Goal: Information Seeking & Learning: Check status

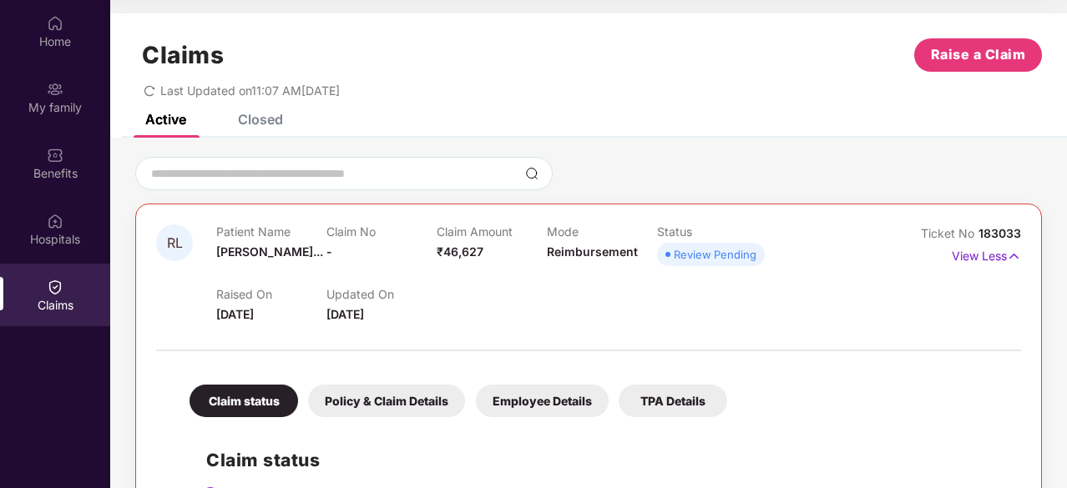
scroll to position [232, 0]
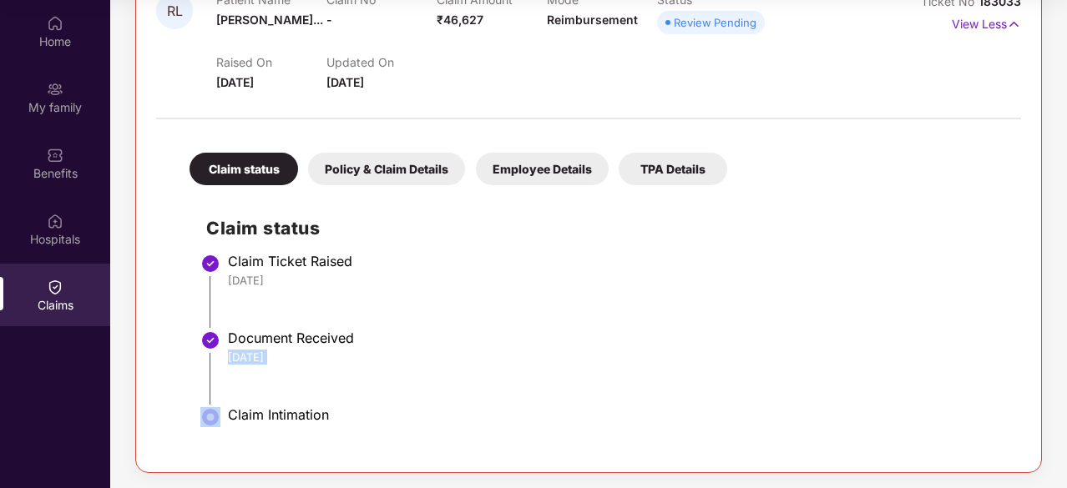
click at [341, 387] on li "Document Received 09 Oct 2025" at bounding box center [605, 374] width 798 height 77
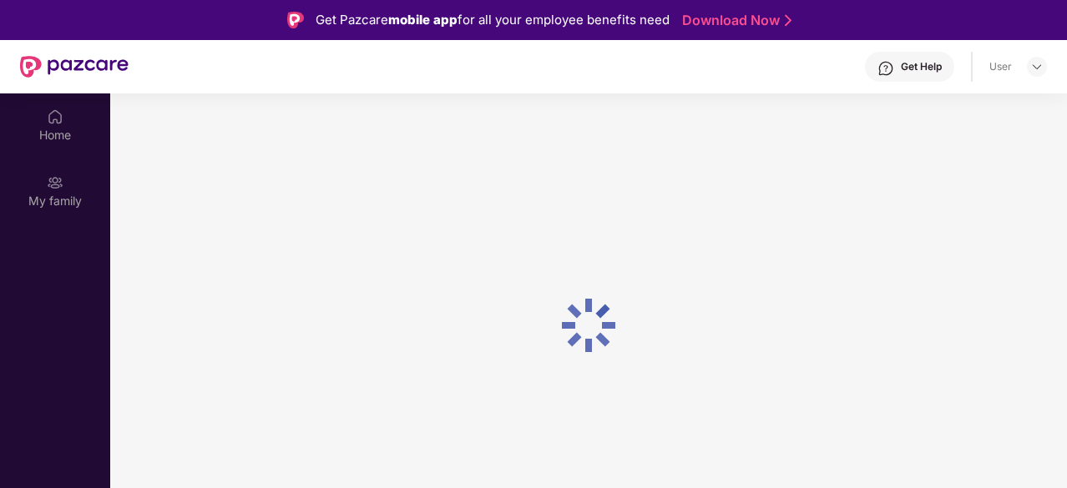
scroll to position [94, 0]
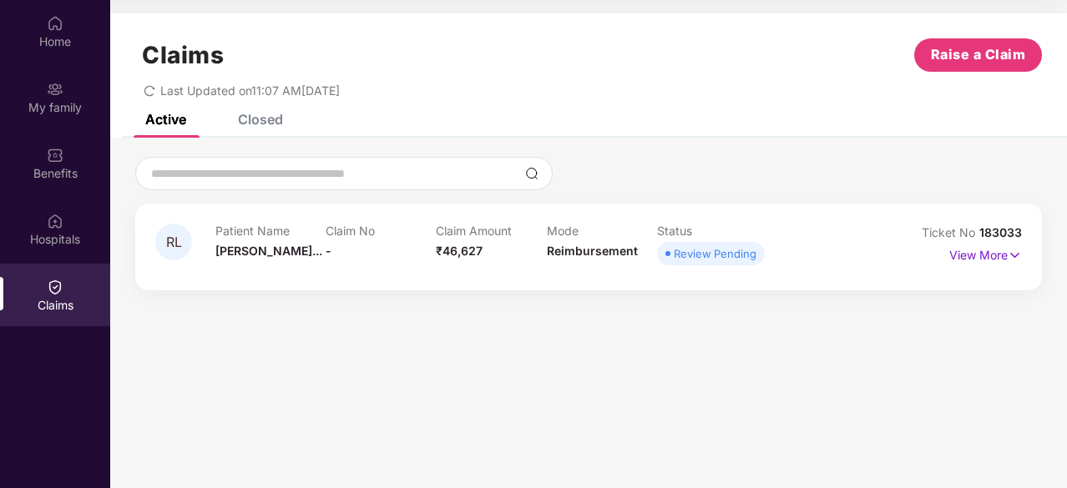
click at [80, 298] on div "Claims" at bounding box center [55, 305] width 110 height 17
click at [230, 230] on p "Patient Name" at bounding box center [270, 231] width 110 height 14
click at [985, 261] on p "View More" at bounding box center [985, 253] width 73 height 23
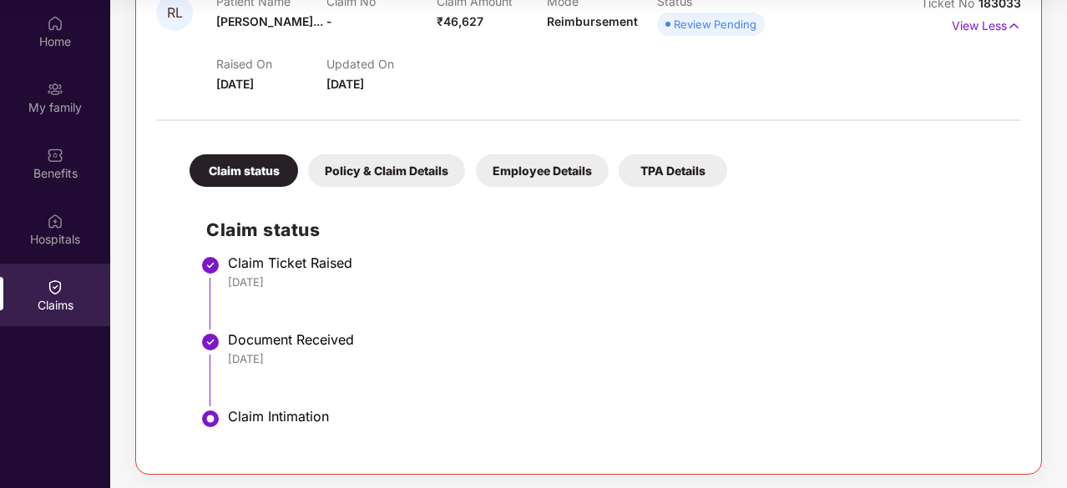
scroll to position [232, 0]
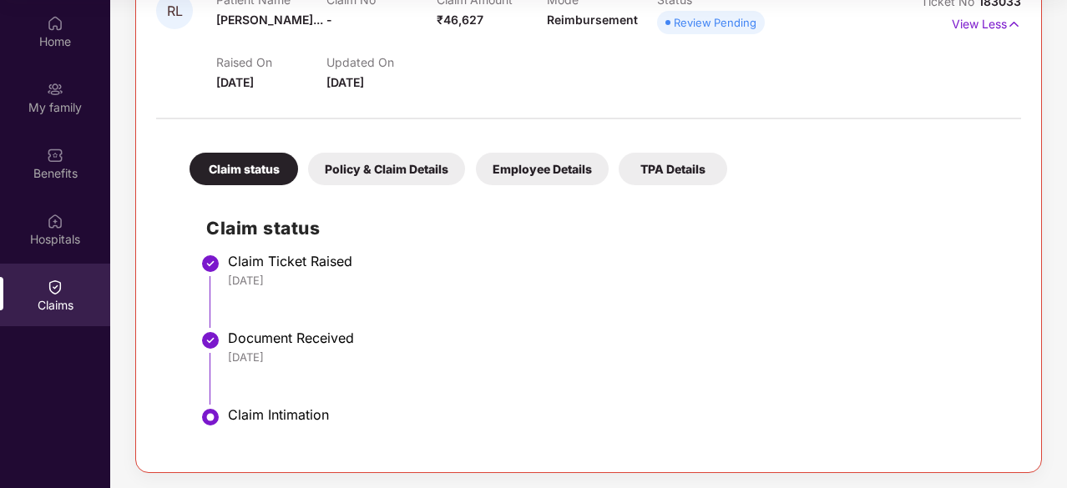
click at [383, 167] on div "Policy & Claim Details" at bounding box center [386, 169] width 157 height 33
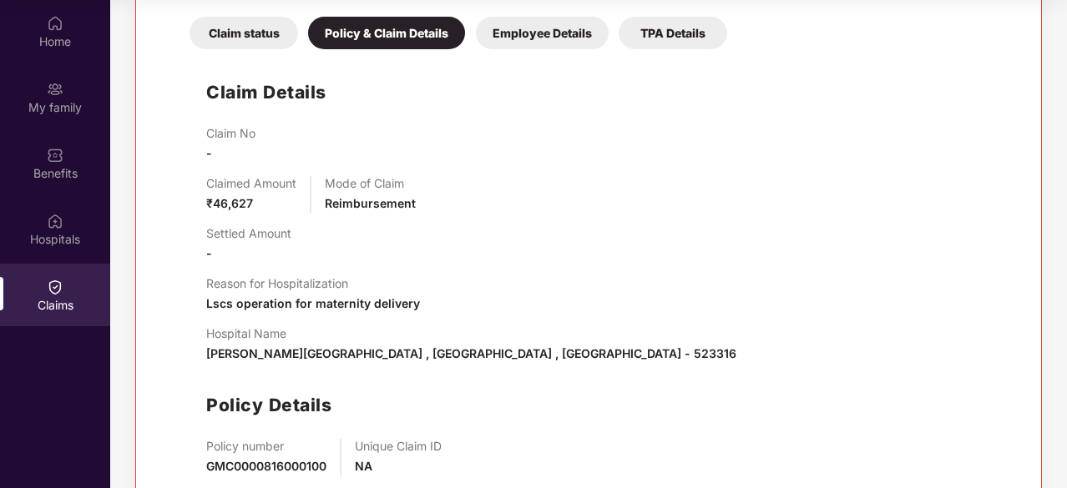
scroll to position [371, 0]
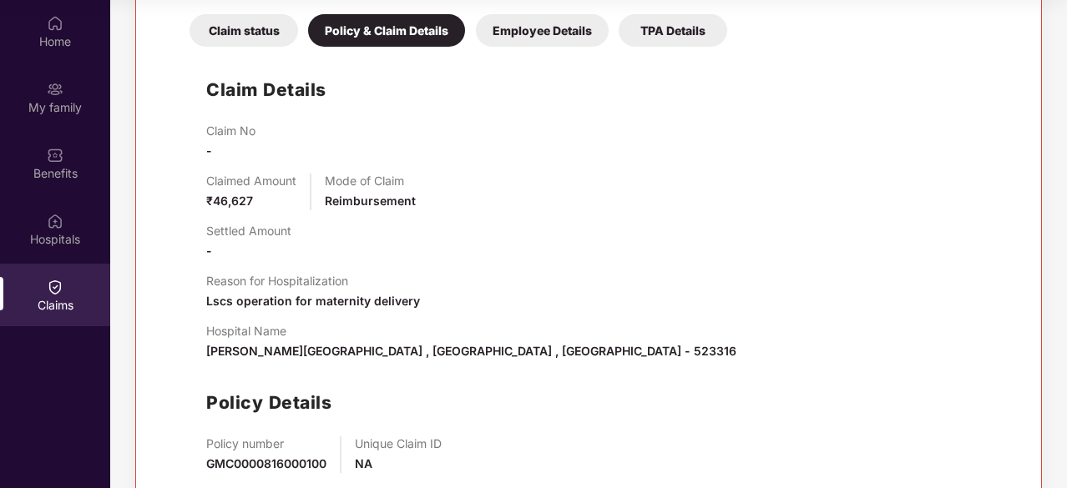
click at [522, 31] on div "Employee Details" at bounding box center [542, 30] width 133 height 33
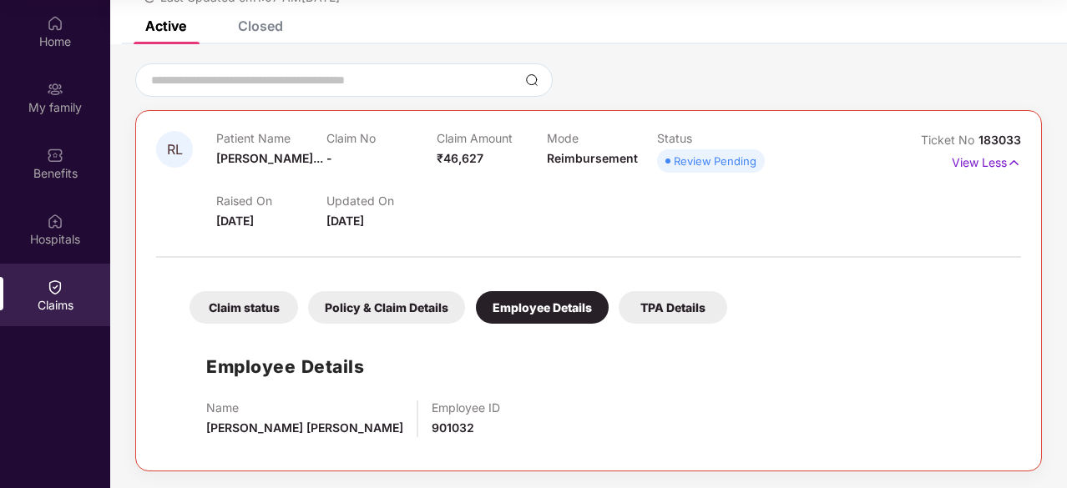
scroll to position [92, 0]
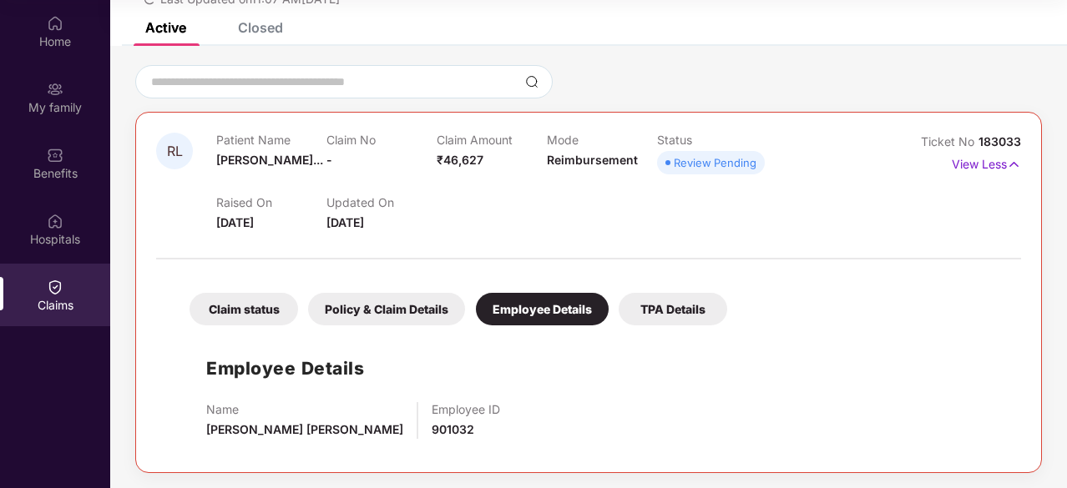
click at [657, 308] on div "TPA Details" at bounding box center [673, 309] width 109 height 33
